Goal: Task Accomplishment & Management: Manage account settings

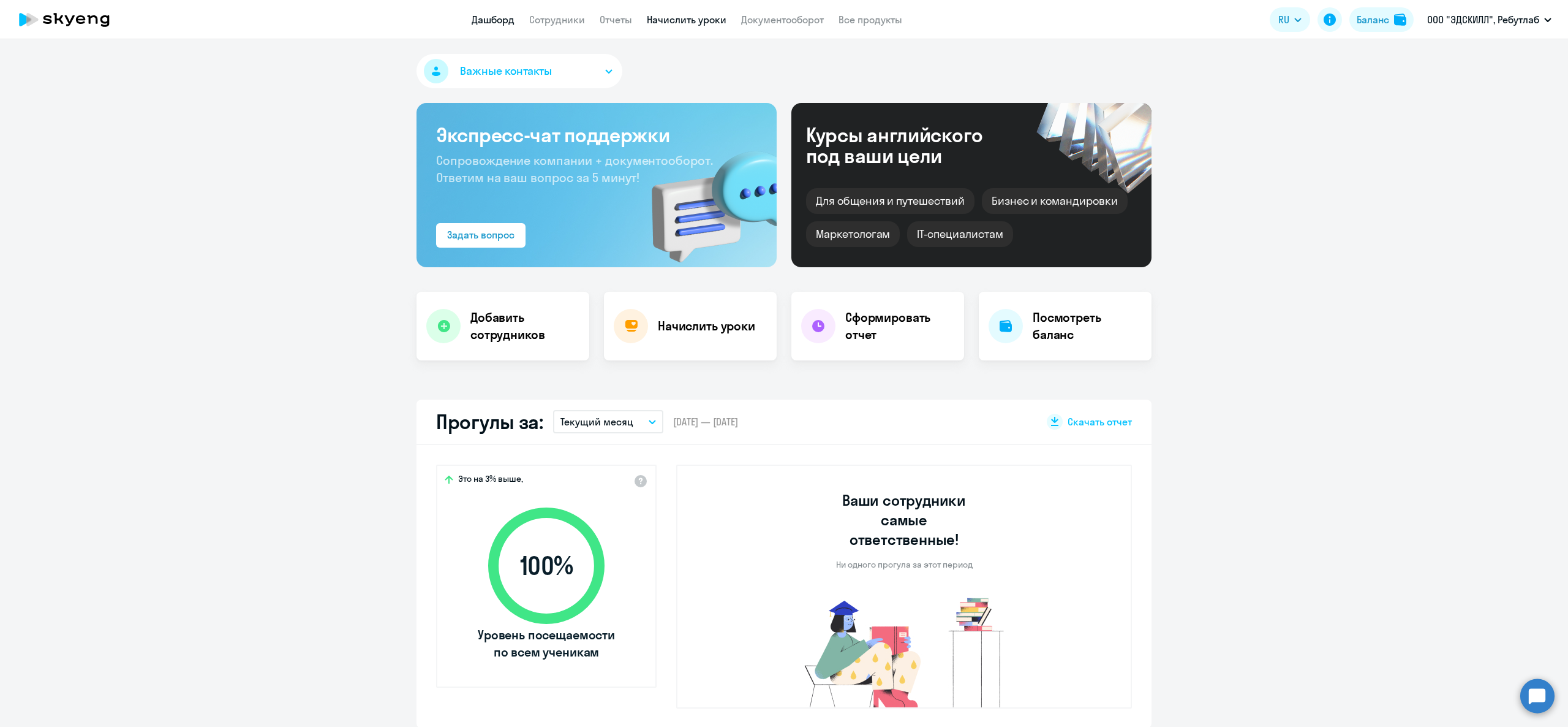
drag, startPoint x: 699, startPoint y: 9, endPoint x: 691, endPoint y: 17, distance: 11.3
click at [696, 9] on app-header "Дашборд Сотрудники Отчеты Начислить уроки Документооборот Все продукты Дашборд …" at bounding box center [784, 19] width 1568 height 39
click at [691, 17] on link "Начислить уроки" at bounding box center [686, 20] width 80 height 12
select select "30"
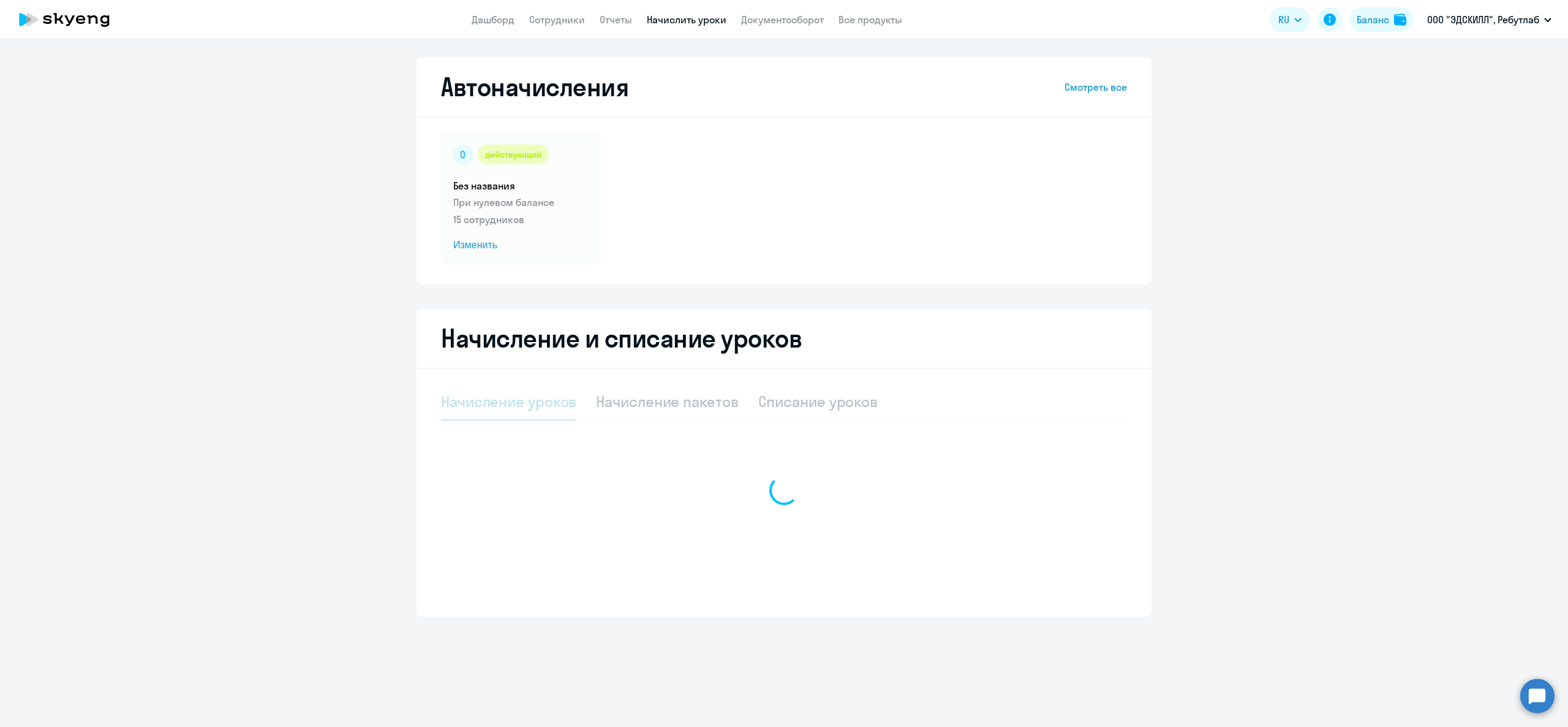
select select "10"
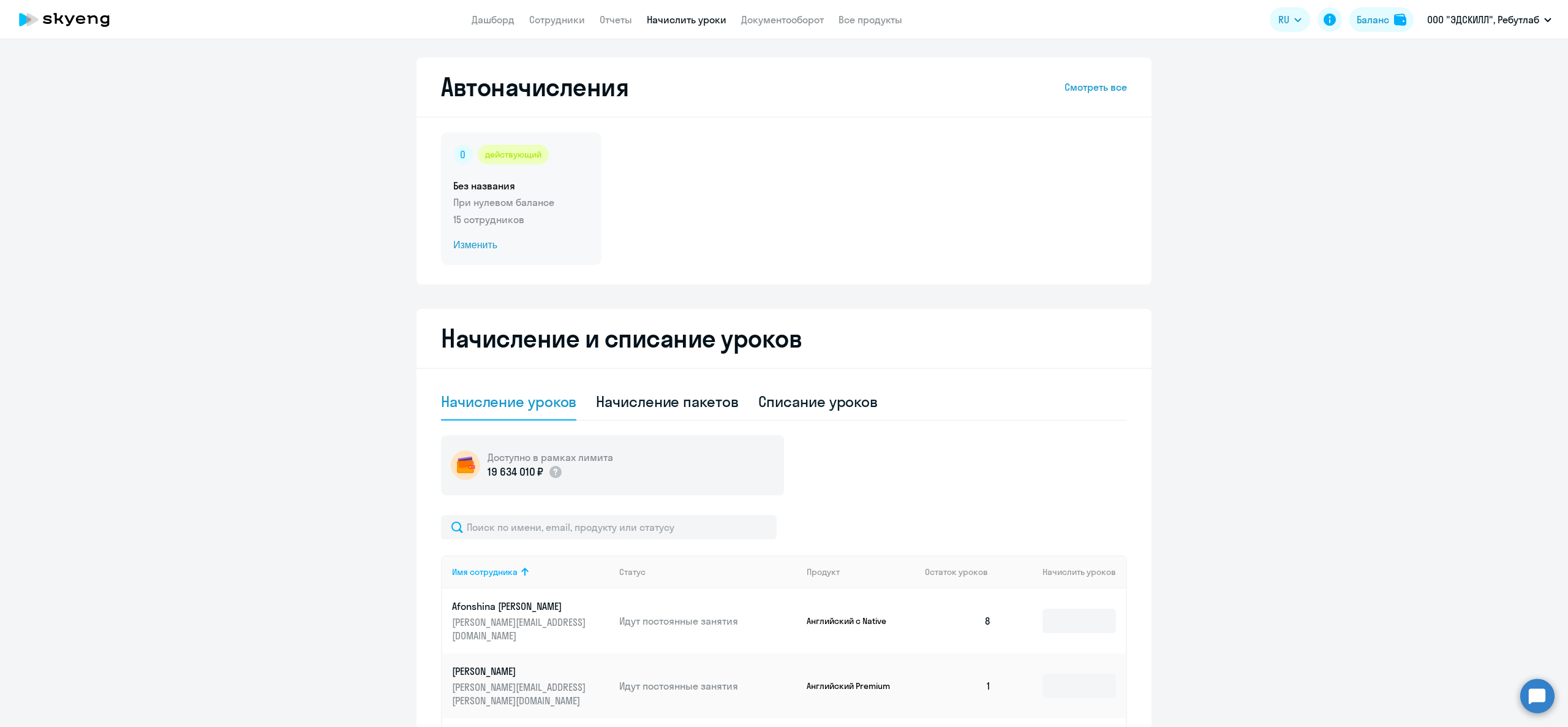
click at [459, 194] on div "действующий Без названия При нулевом балансе 15 сотрудников Изменить" at bounding box center [521, 199] width 161 height 133
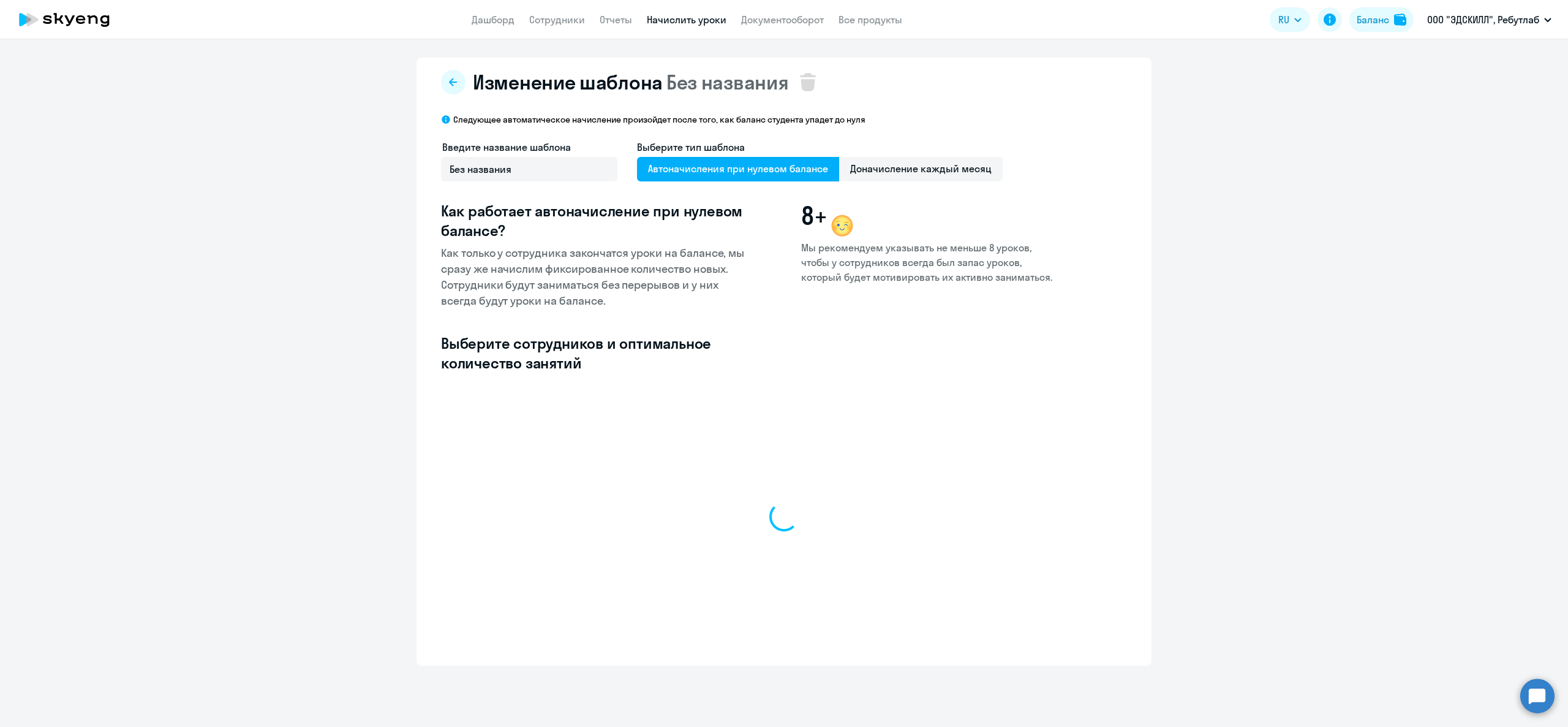
select select "10"
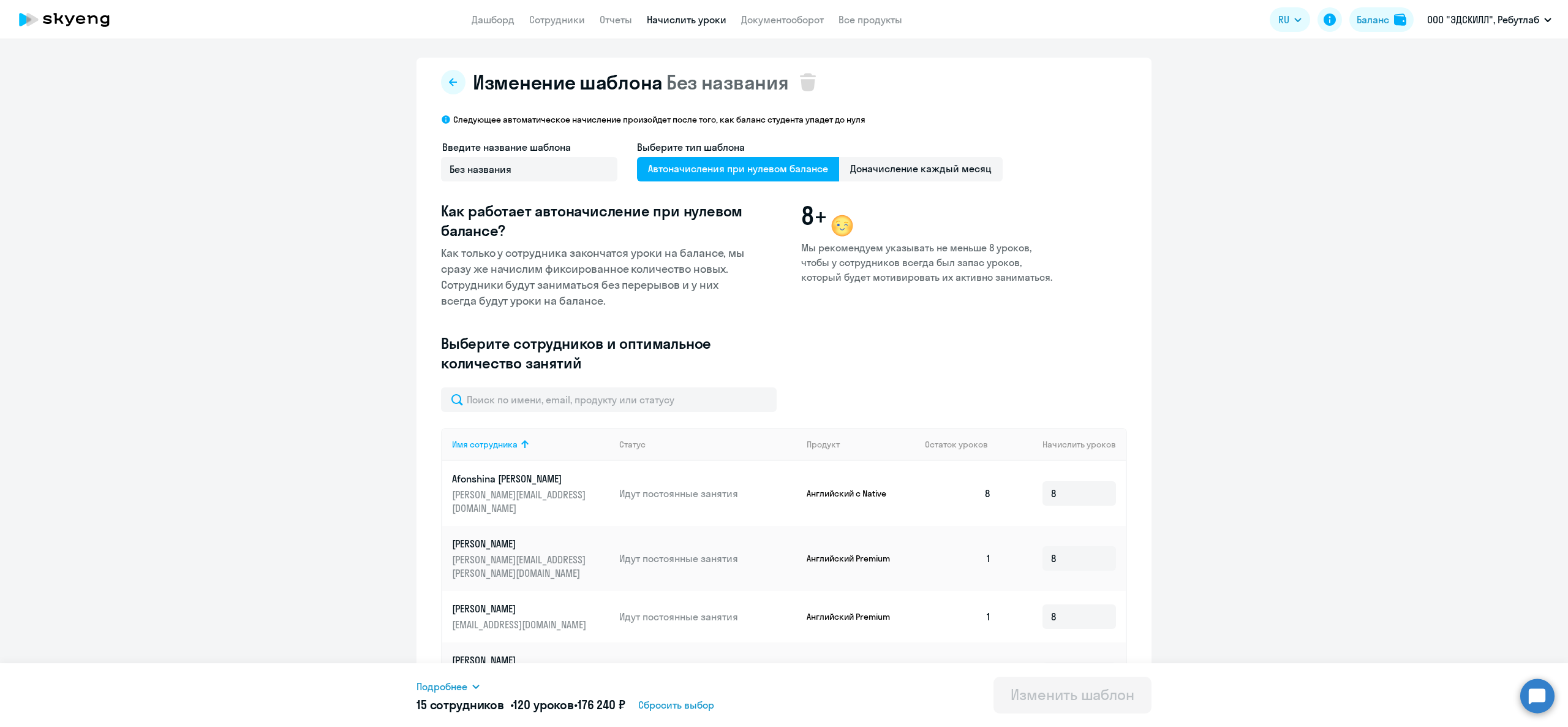
click at [681, 2] on app-header "Дашборд Сотрудники Отчеты Начислить уроки Документооборот Все продукты Дашборд …" at bounding box center [784, 19] width 1568 height 39
click at [684, 14] on link "Начислить уроки" at bounding box center [686, 20] width 80 height 12
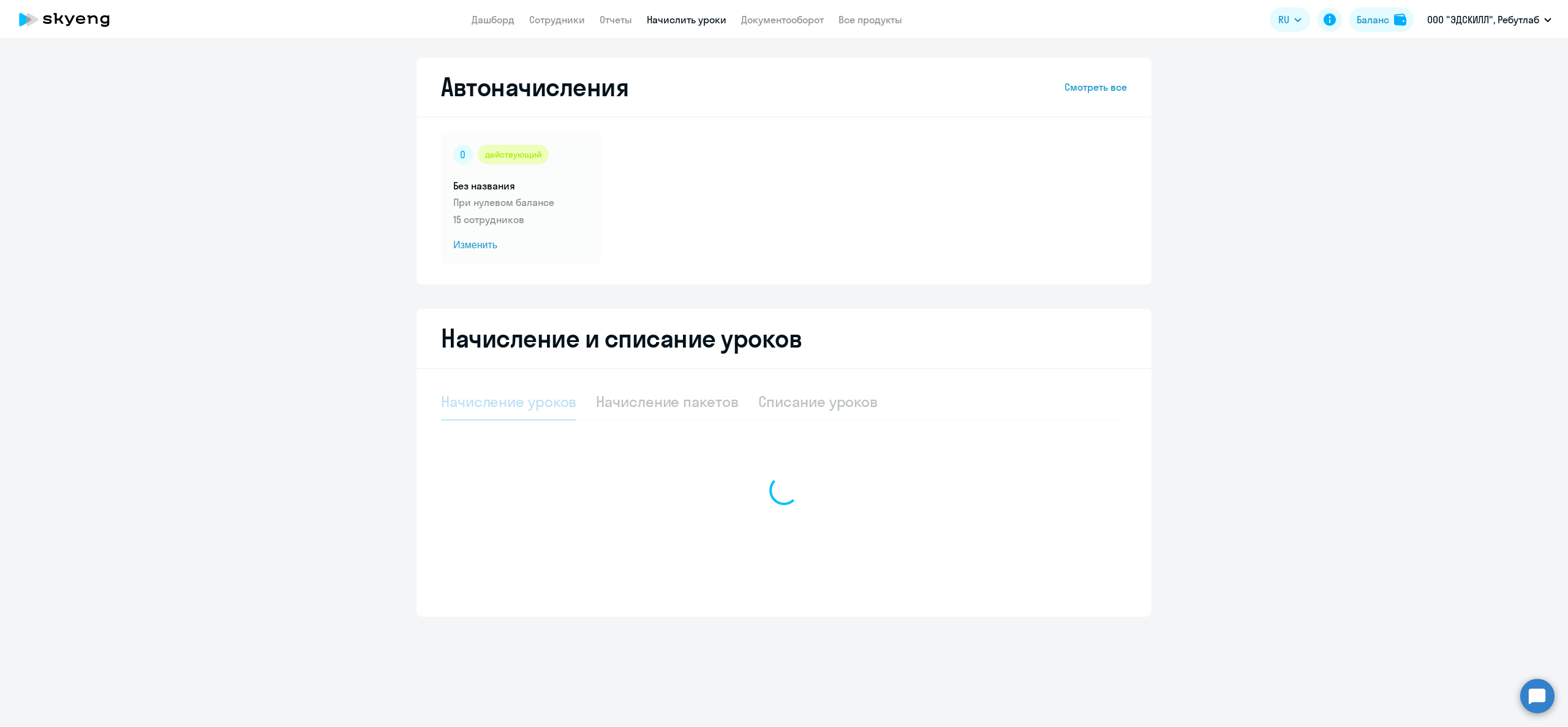
select select "10"
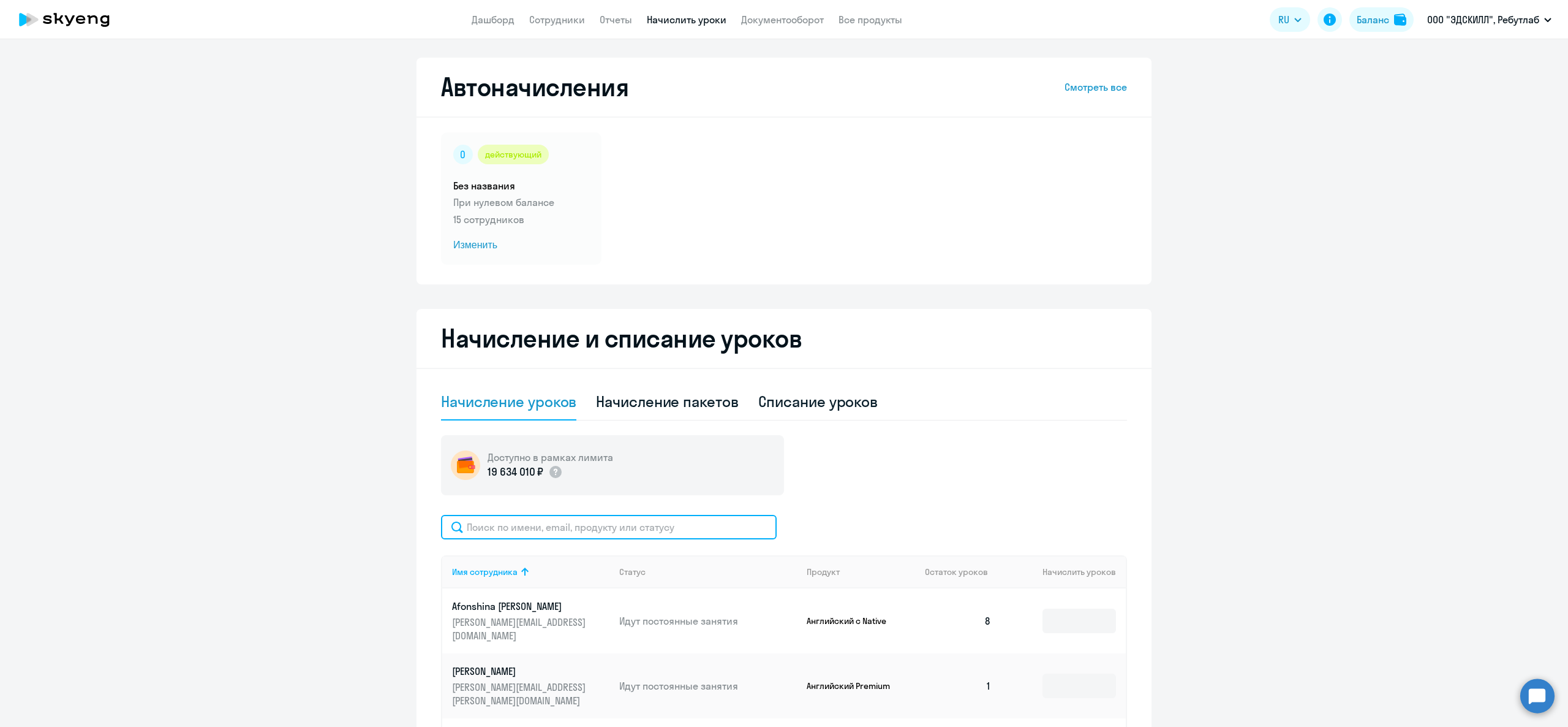
click at [618, 539] on input "text" at bounding box center [608, 527] width 336 height 24
click at [1066, 636] on td at bounding box center [1063, 620] width 125 height 65
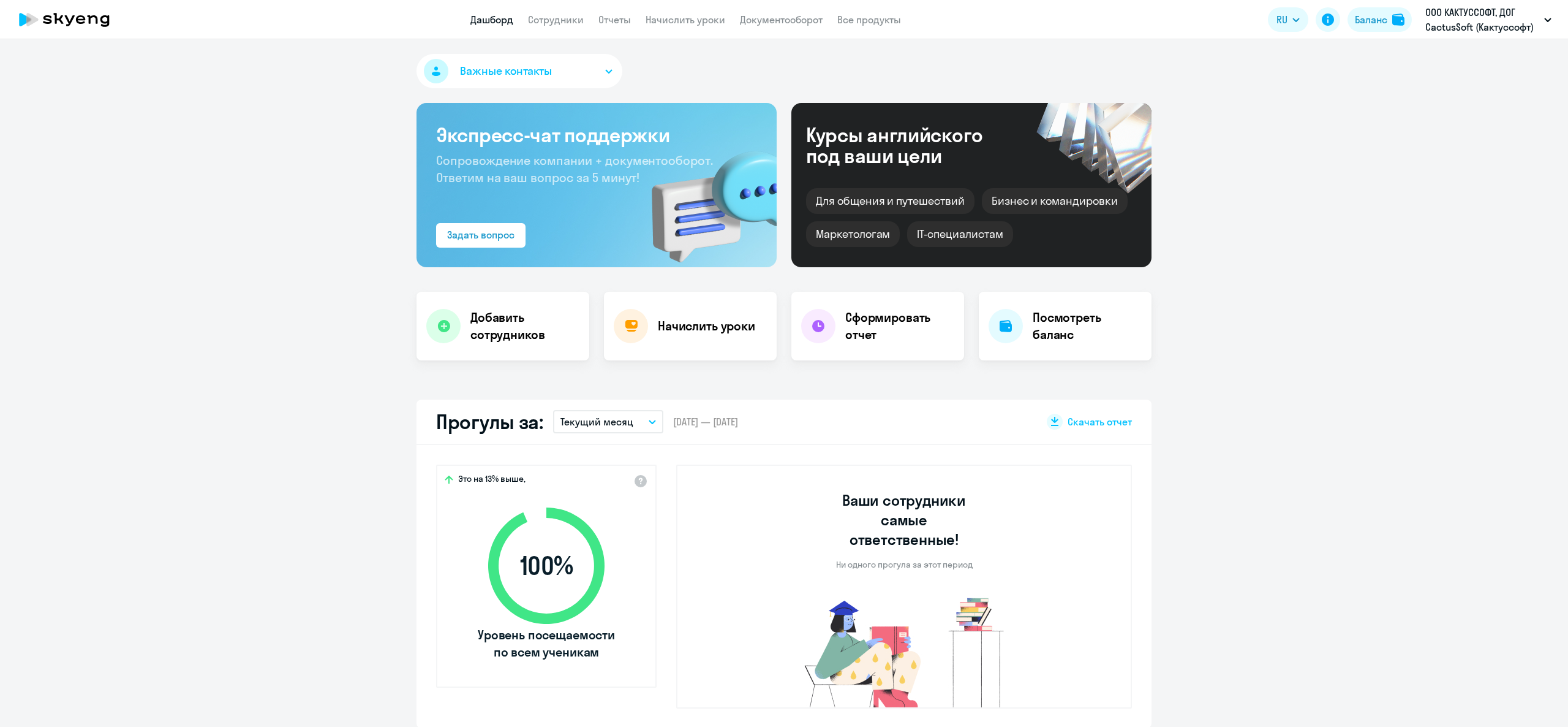
click at [559, 30] on app-header "Дашборд Сотрудники Отчеты Начислить уроки Документооборот Все продукты Дашборд …" at bounding box center [784, 19] width 1568 height 39
click at [557, 22] on link "Сотрудники" at bounding box center [555, 20] width 56 height 12
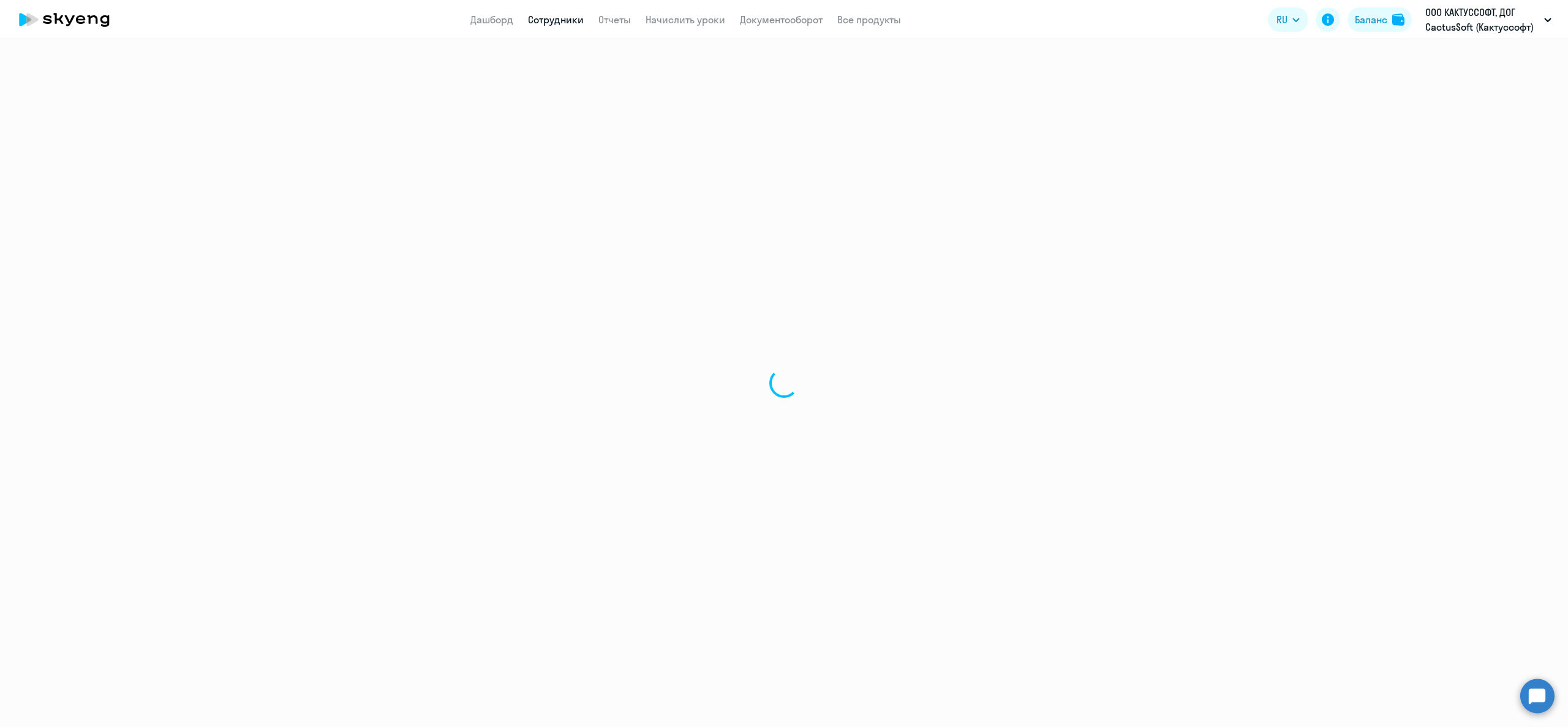
select select "30"
